Goal: Navigation & Orientation: Understand site structure

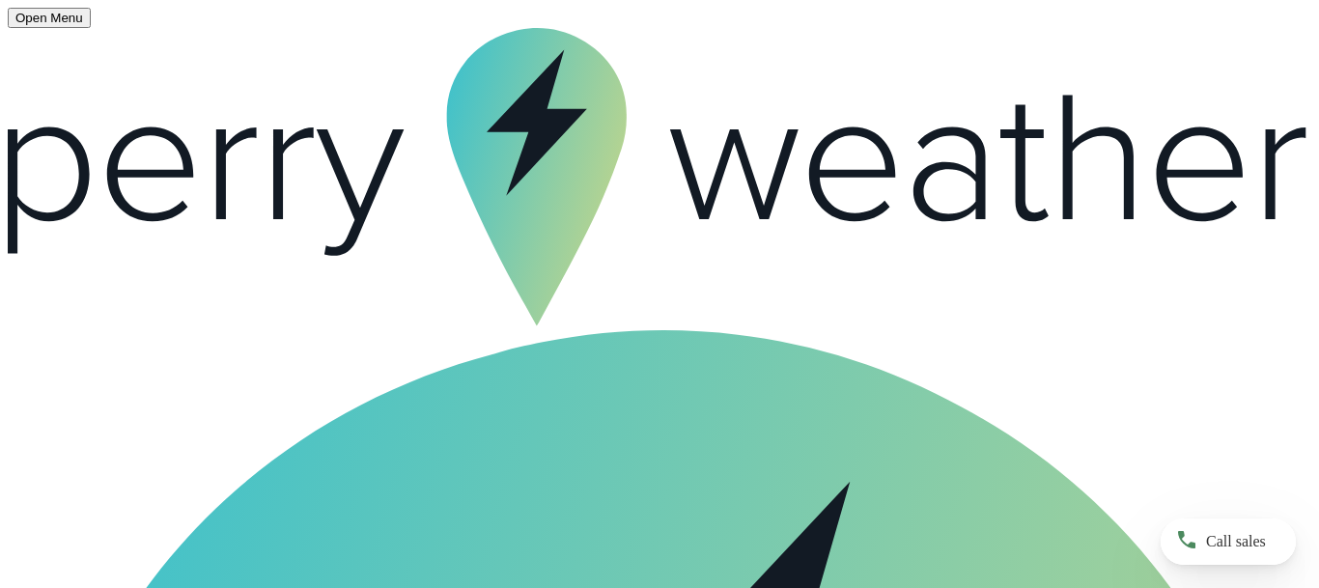
click at [65, 13] on span "Open Menu" at bounding box center [49, 18] width 68 height 14
click at [61, 21] on span "Open Menu" at bounding box center [49, 18] width 68 height 14
click at [31, 24] on span "Open Menu" at bounding box center [49, 18] width 68 height 14
click at [44, 21] on span "Open Menu" at bounding box center [49, 18] width 68 height 14
click at [28, 39] on icon at bounding box center [659, 177] width 1303 height 298
